Goal: Find specific page/section: Find specific page/section

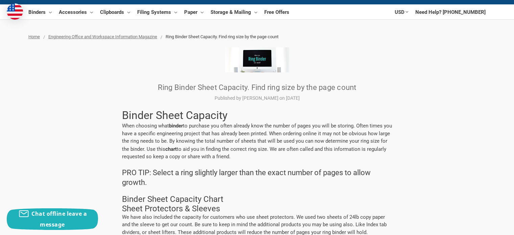
scroll to position [61, 0]
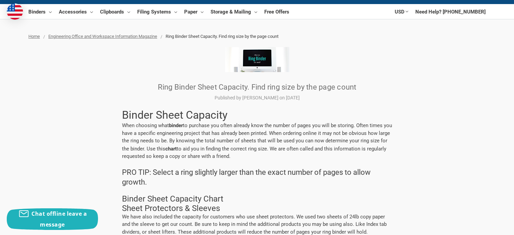
click at [257, 65] on img at bounding box center [257, 59] width 64 height 25
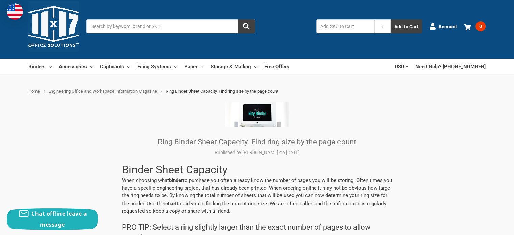
scroll to position [5, 0]
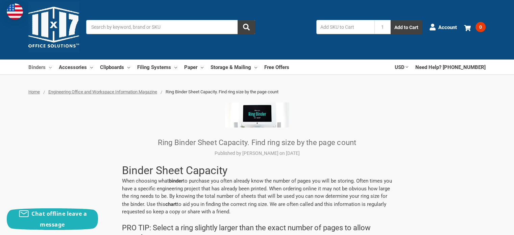
click at [36, 65] on link "Binders" at bounding box center [39, 66] width 23 height 15
